Goal: Navigation & Orientation: Understand site structure

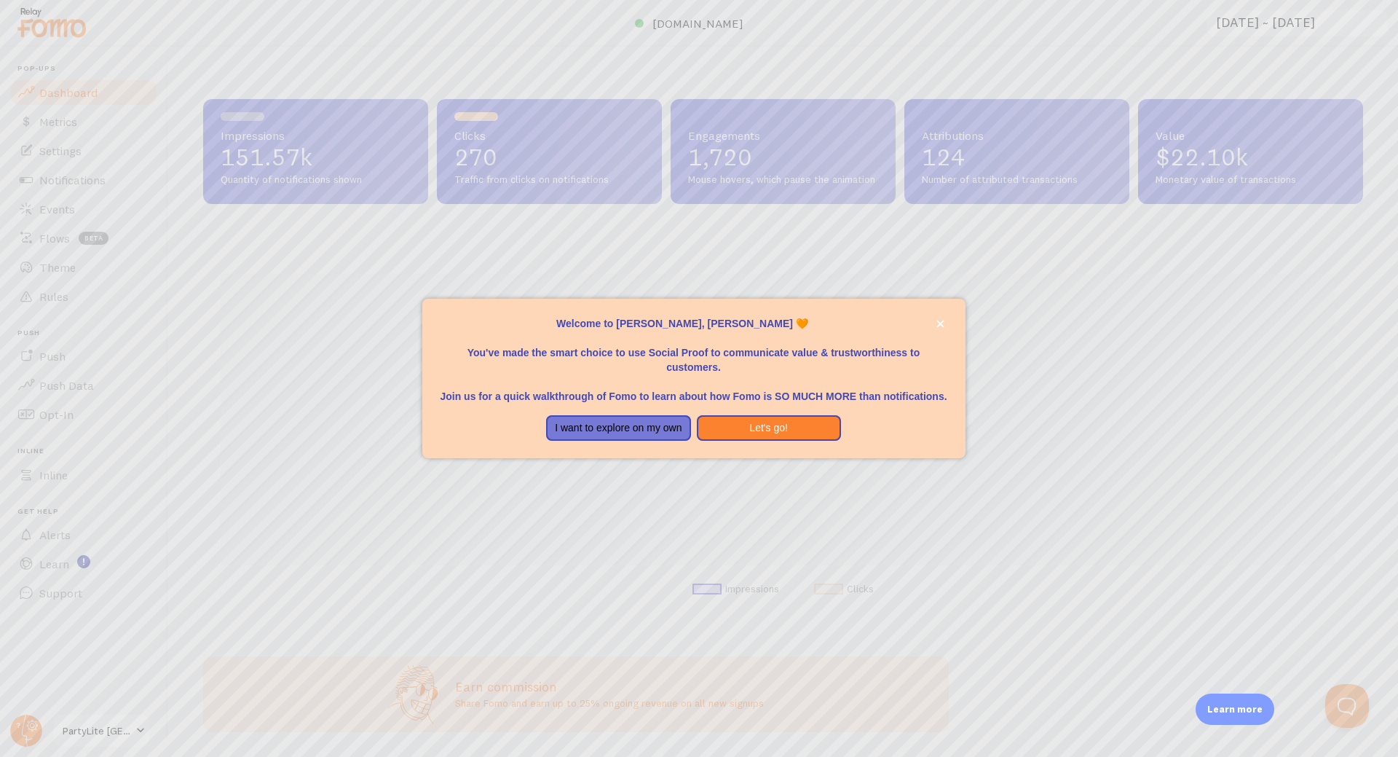
scroll to position [382, 1149]
click at [722, 441] on button "Let's go!" at bounding box center [769, 428] width 144 height 26
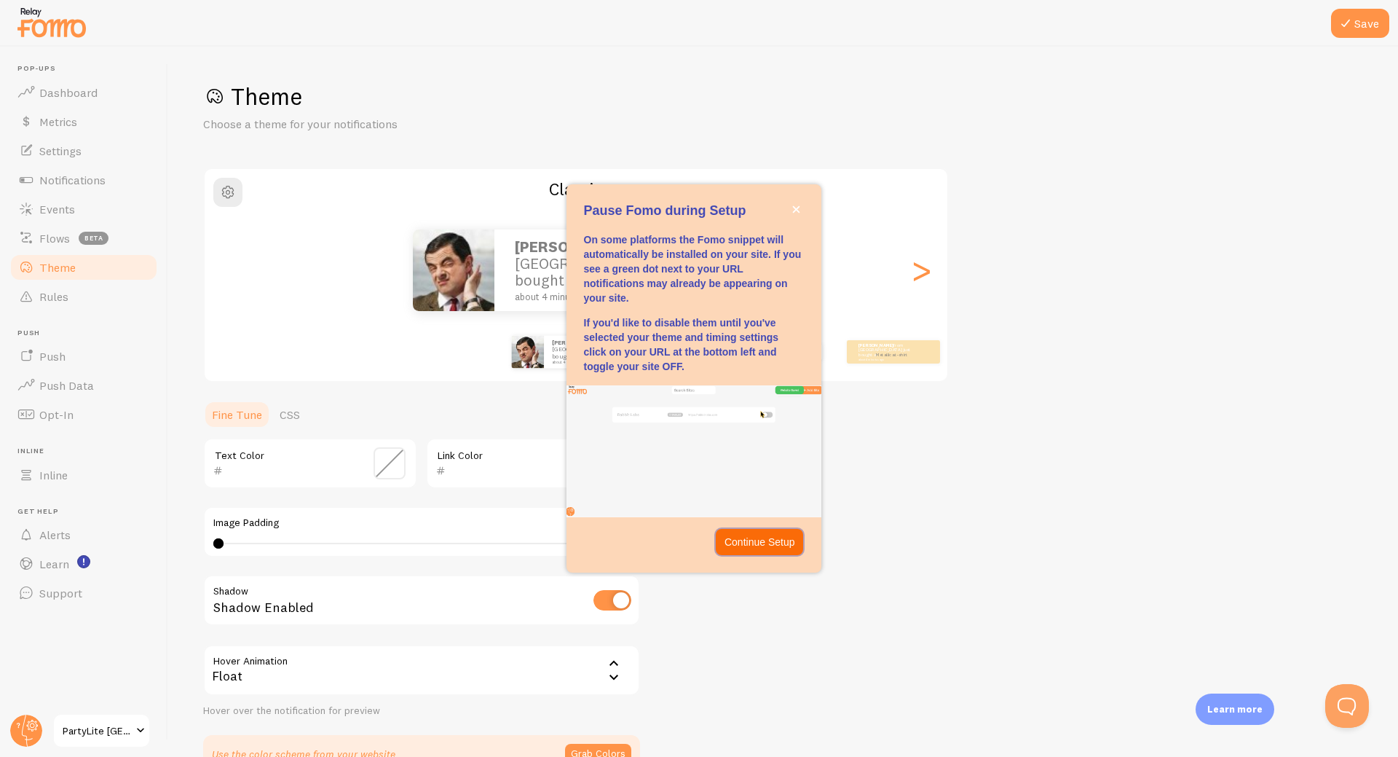
click at [761, 542] on p "Continue Setup" at bounding box center [760, 541] width 71 height 15
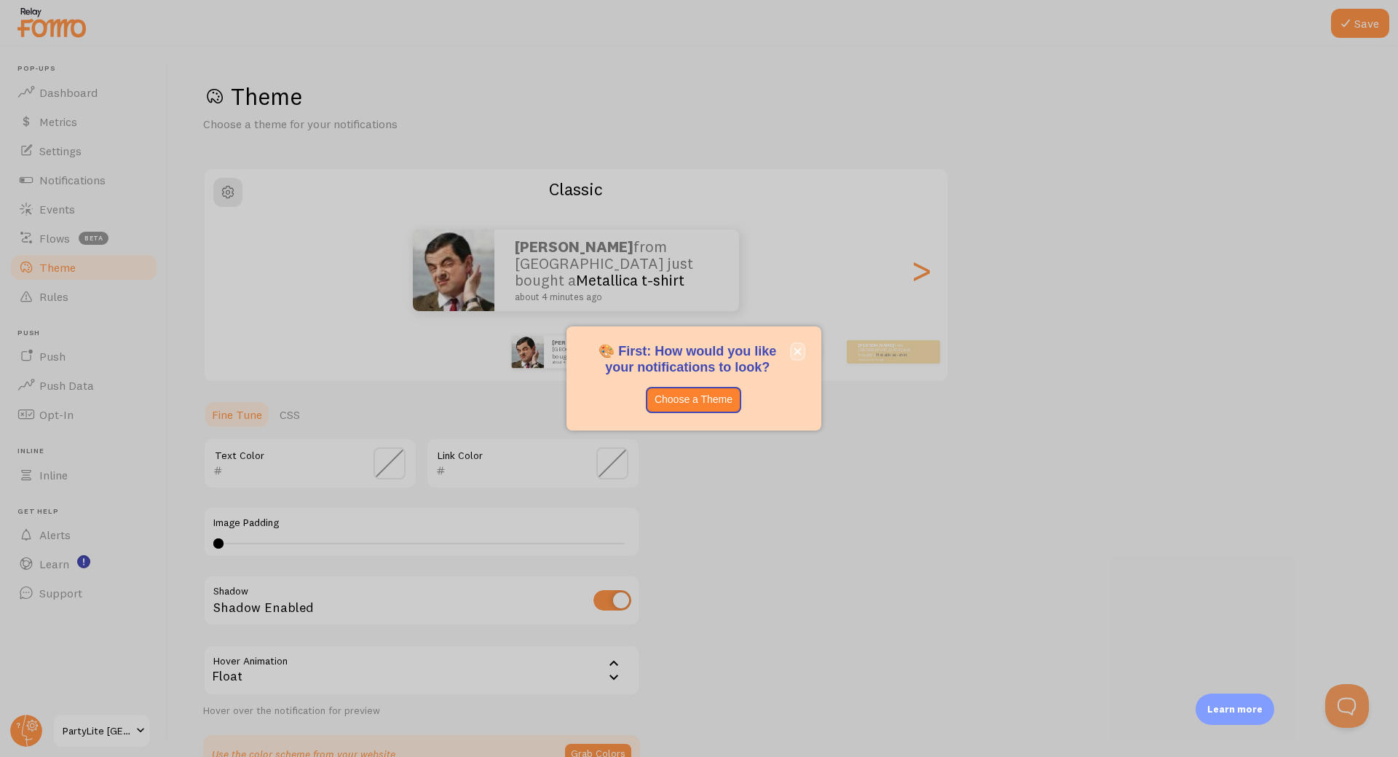
click at [795, 348] on icon "close," at bounding box center [798, 351] width 8 height 8
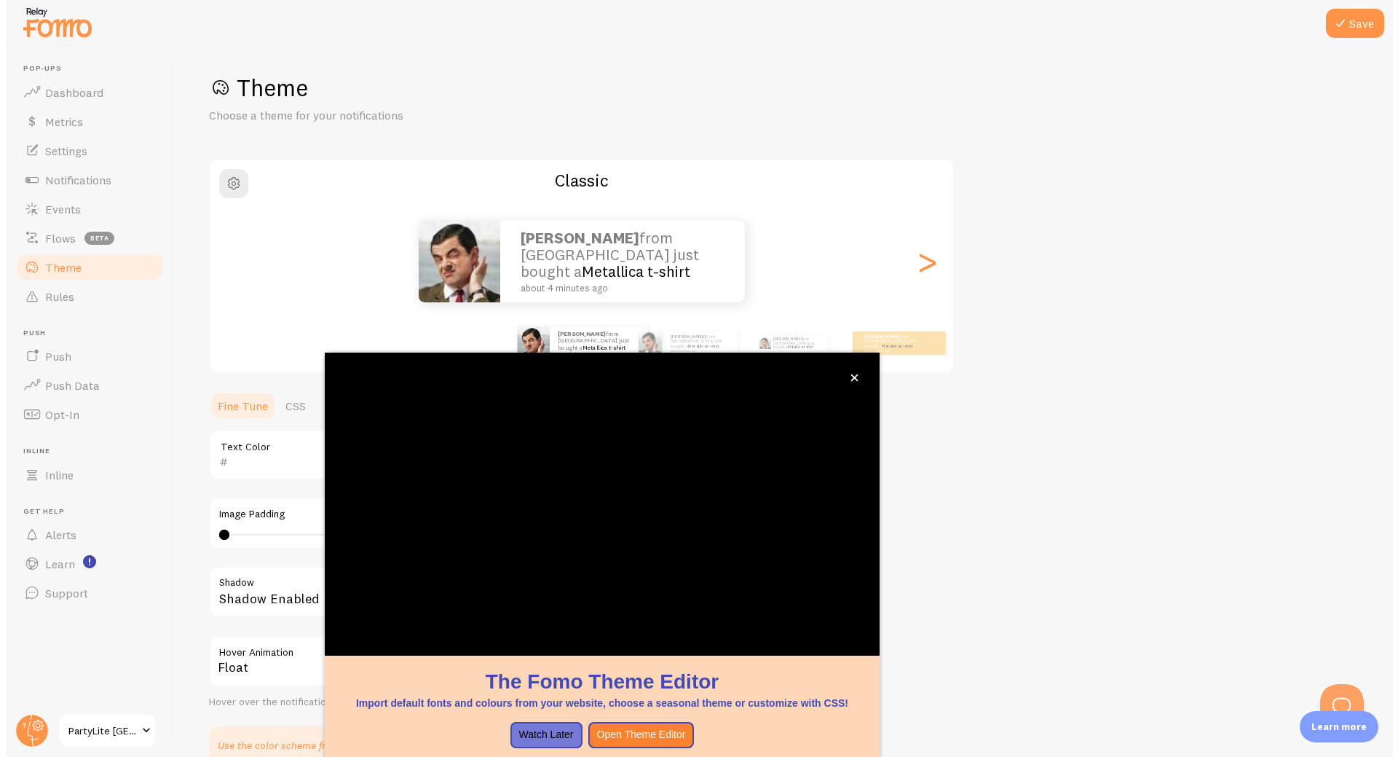
scroll to position [12, 0]
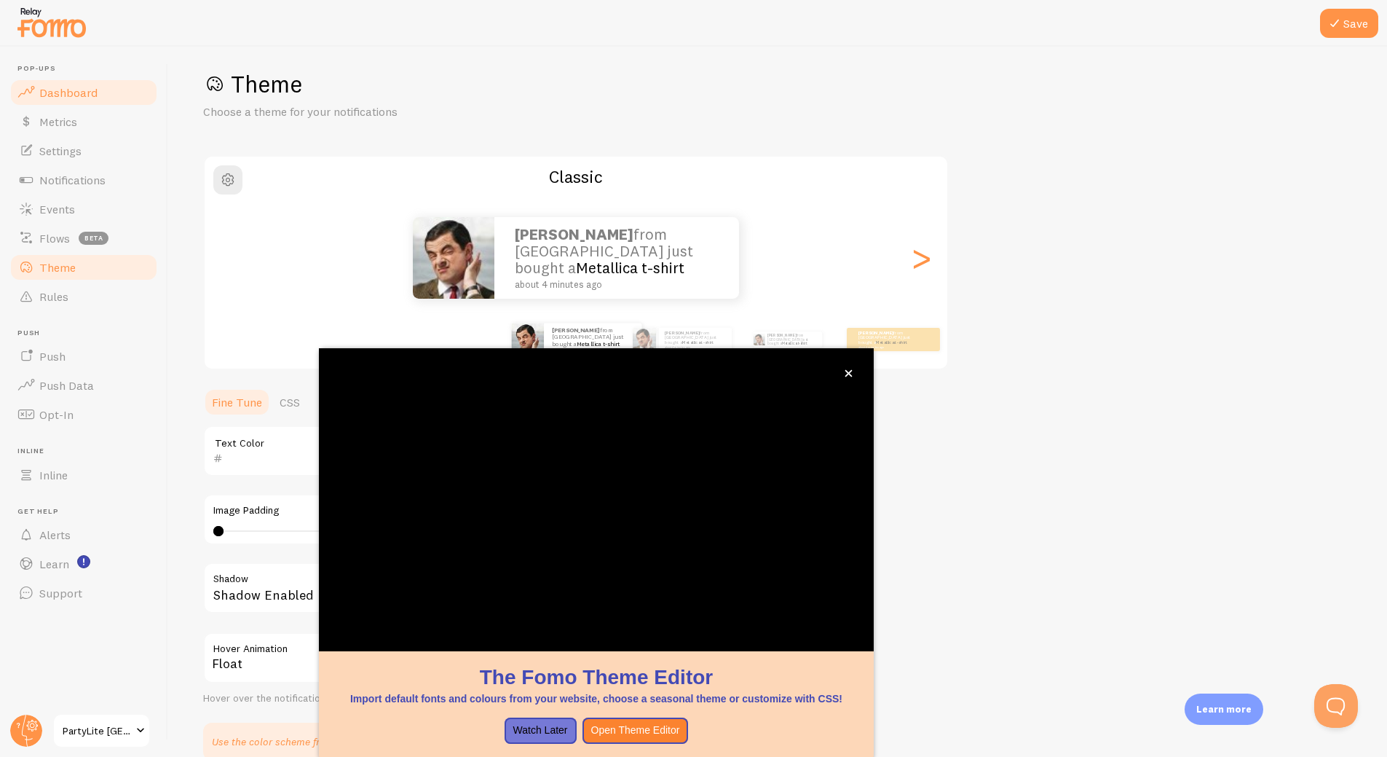
click at [90, 96] on span "Dashboard" at bounding box center [68, 92] width 58 height 15
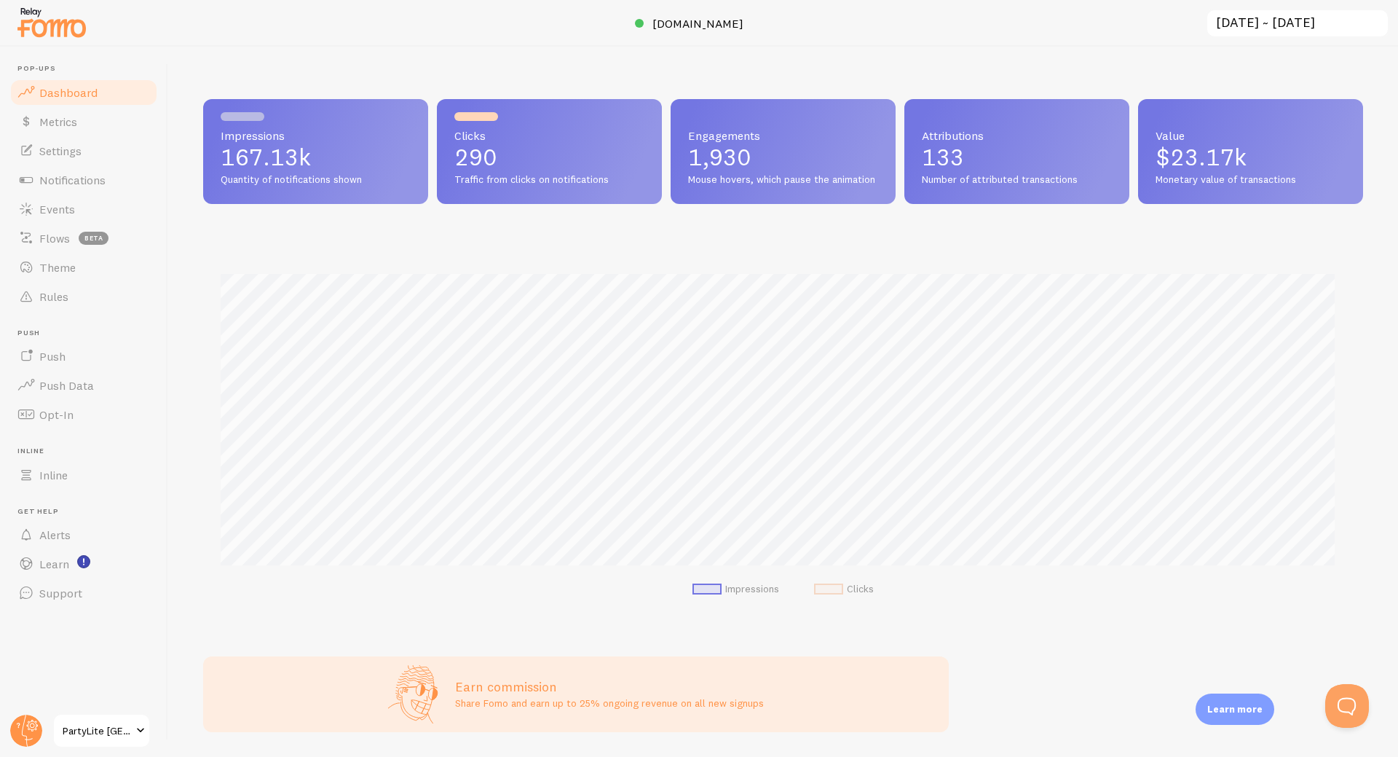
scroll to position [382, 1149]
click at [1183, 204] on div "Value $23.17k Monetary value of transactions" at bounding box center [1250, 151] width 225 height 105
drag, startPoint x: 1183, startPoint y: 211, endPoint x: 1268, endPoint y: 217, distance: 85.4
click at [1268, 217] on div "Impressions 167.13k Quantity of notifications shown Clicks 290 Traffic from cli…" at bounding box center [783, 360] width 1160 height 522
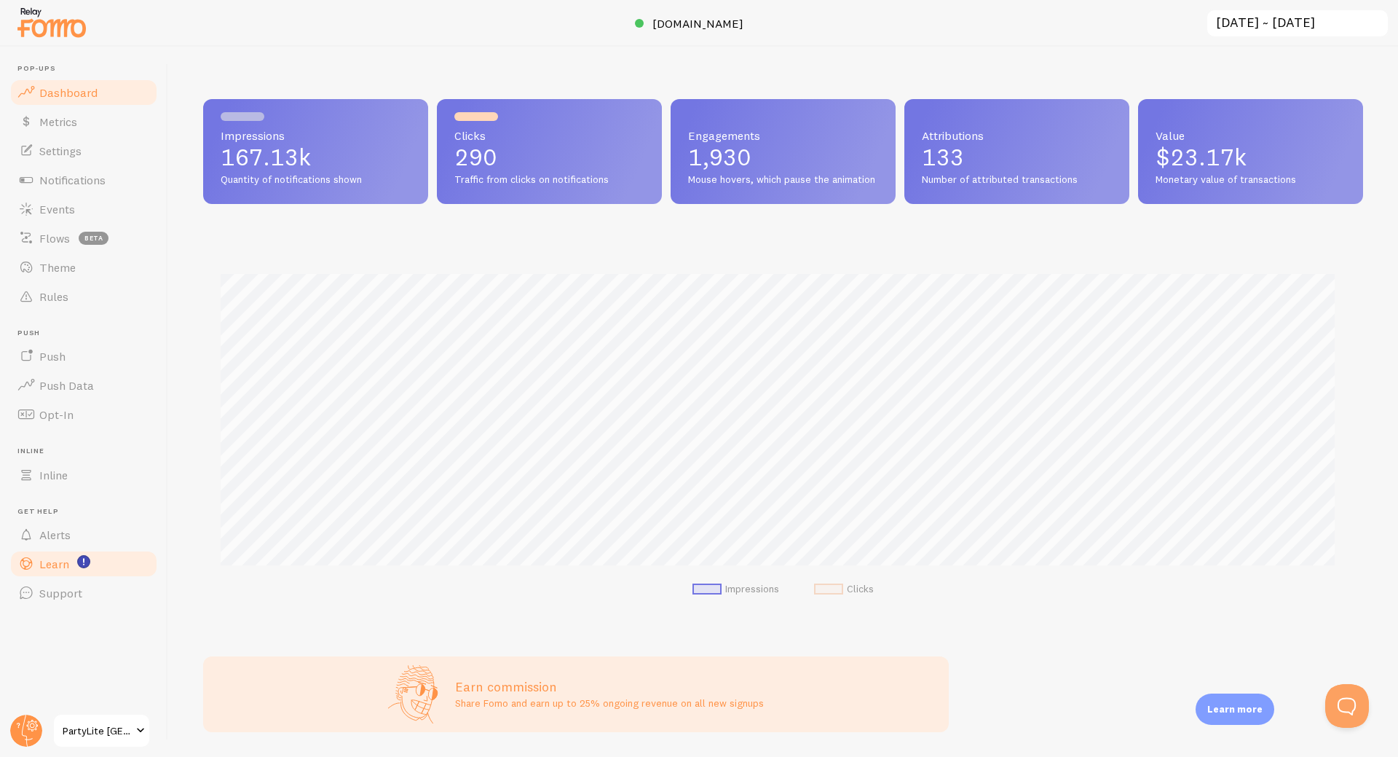
click at [48, 575] on link "Learn" at bounding box center [84, 563] width 150 height 29
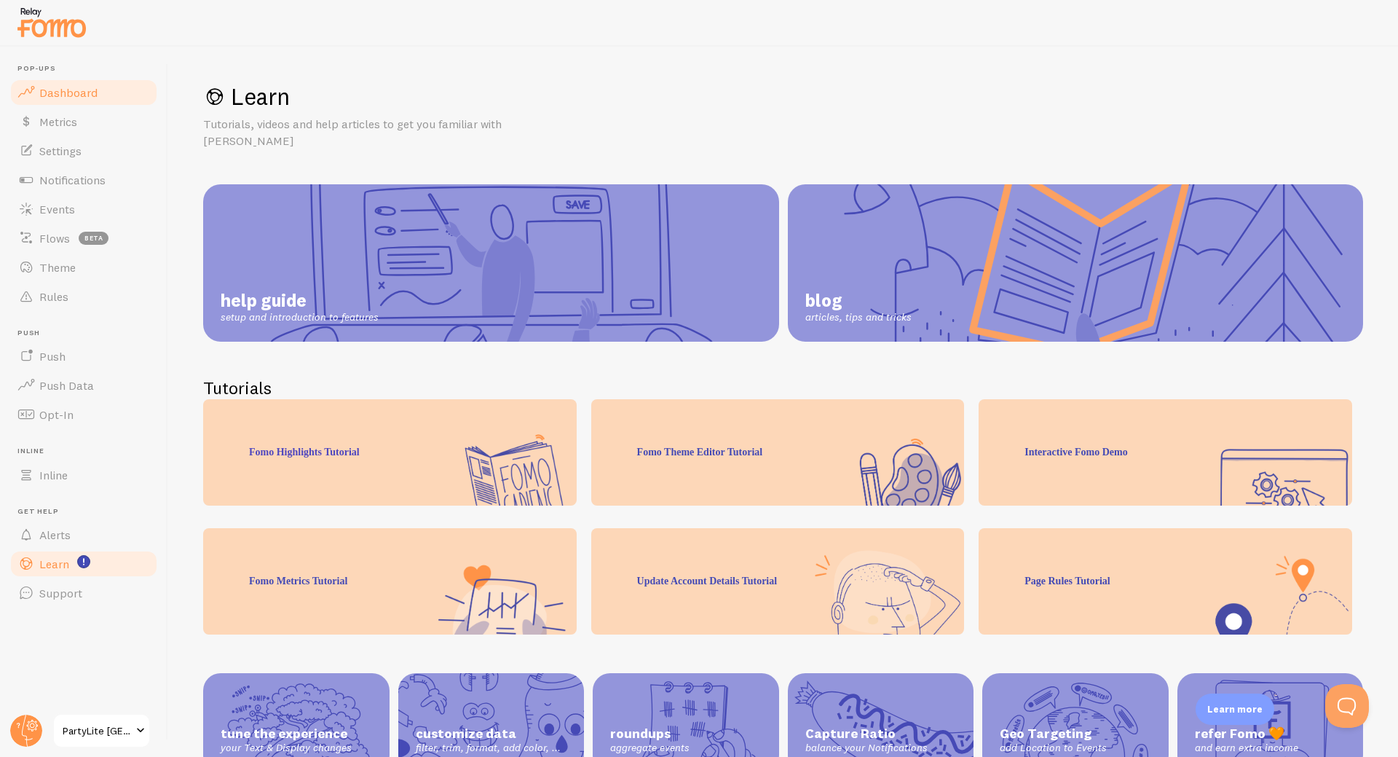
click at [80, 101] on link "Dashboard" at bounding box center [84, 92] width 150 height 29
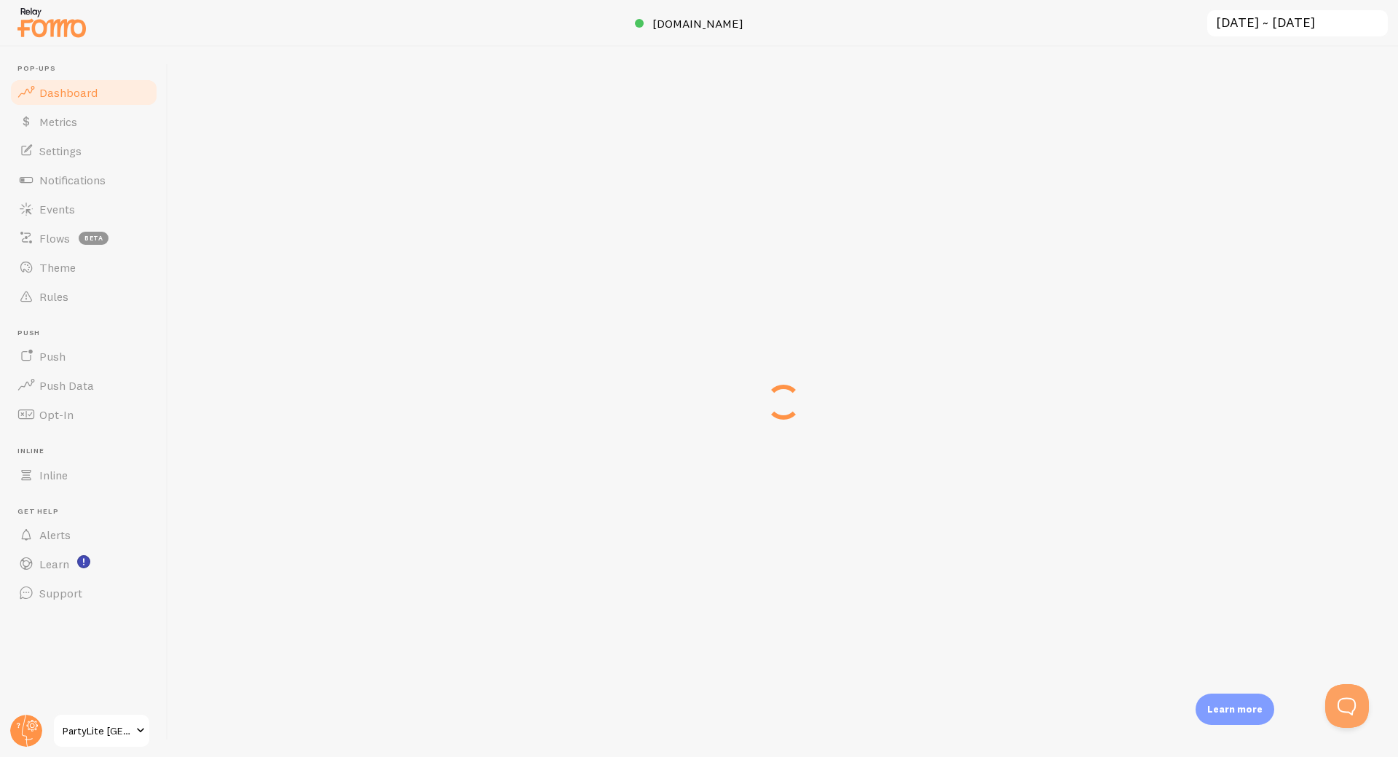
click at [80, 101] on link "Dashboard" at bounding box center [84, 92] width 150 height 29
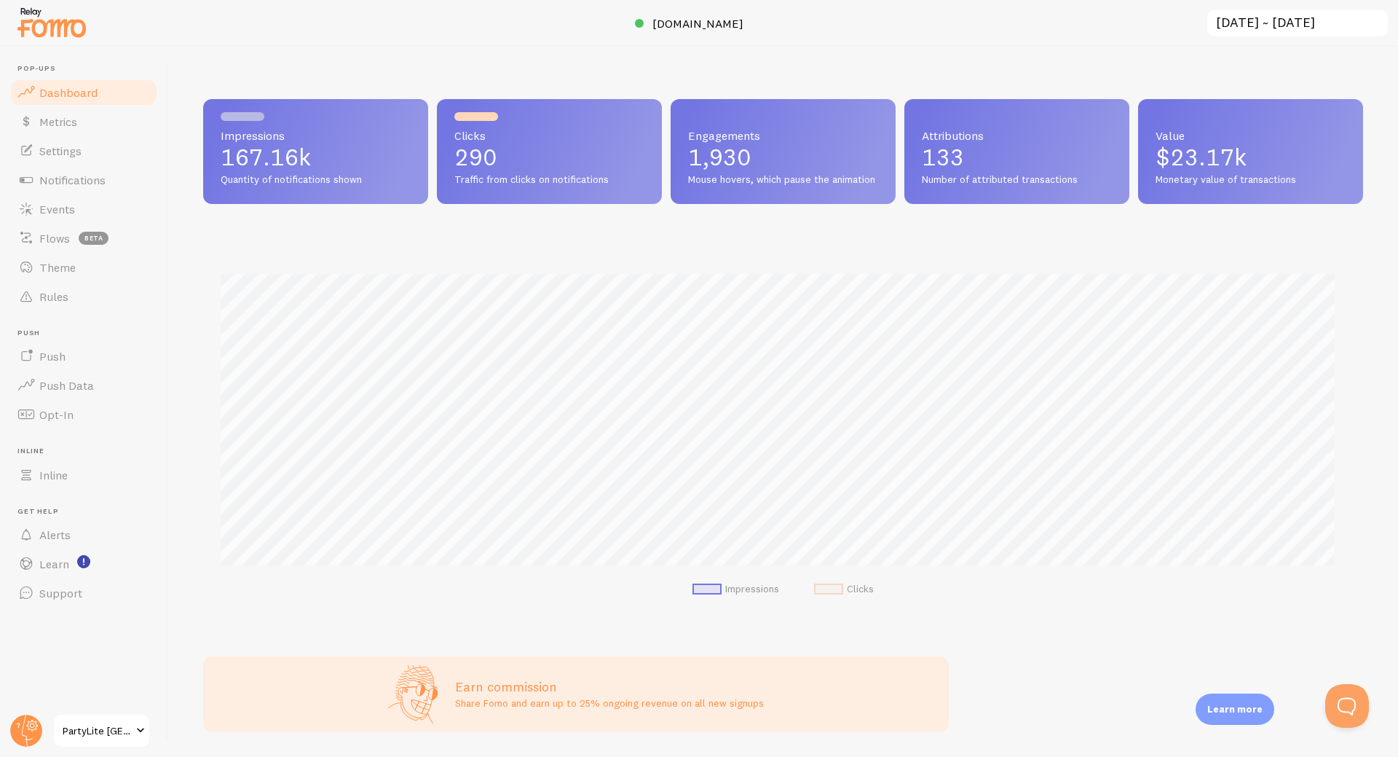
scroll to position [382, 1149]
drag, startPoint x: 550, startPoint y: 31, endPoint x: 1124, endPoint y: 50, distance: 574.8
click at [1124, 50] on div "Impressions 167.16k Quantity of notifications shown Clicks 290 Traffic from cli…" at bounding box center [783, 402] width 1230 height 710
